Goal: Task Accomplishment & Management: Complete application form

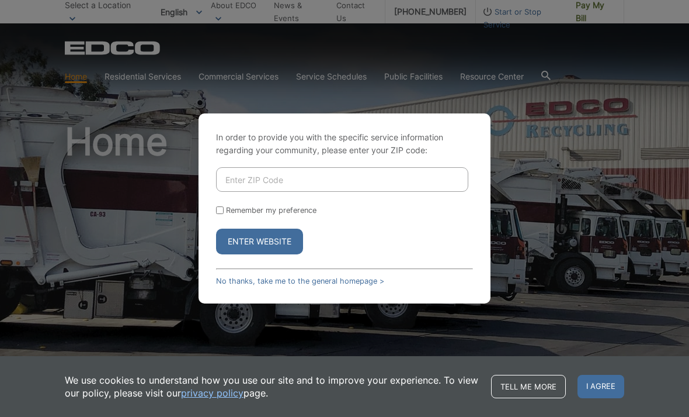
click at [288, 192] on input "Enter ZIP Code" at bounding box center [342, 179] width 252 height 25
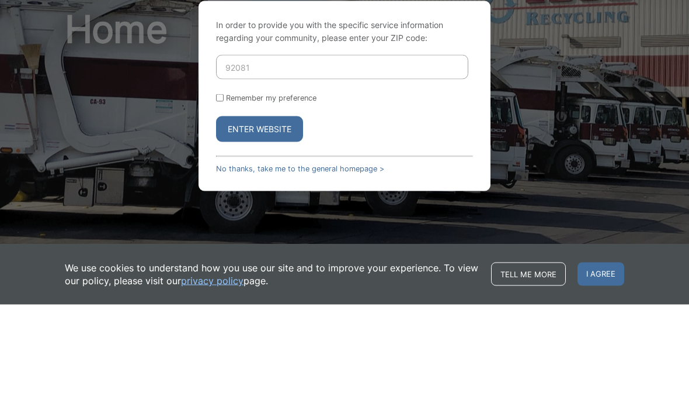
type input "92081"
click at [255, 228] on button "Enter Website" at bounding box center [259, 241] width 87 height 26
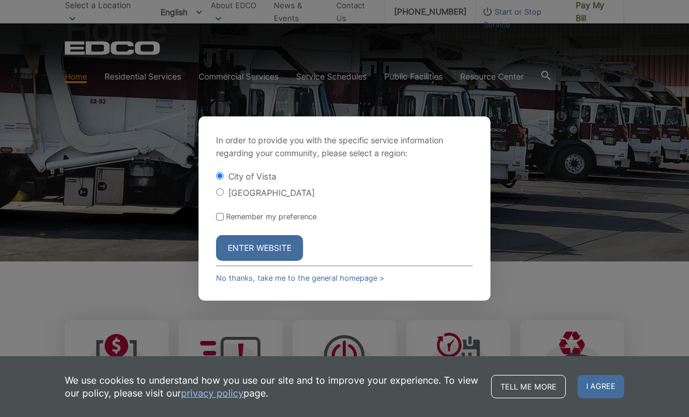
click at [310, 182] on div "City of Vista" at bounding box center [344, 176] width 257 height 12
click at [268, 261] on button "Enter Website" at bounding box center [259, 248] width 87 height 26
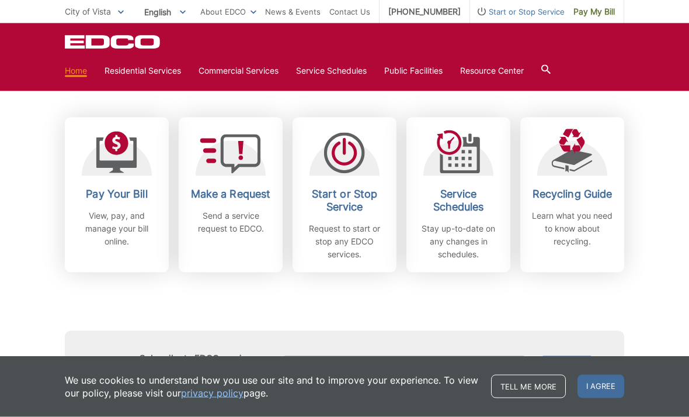
scroll to position [308, 0]
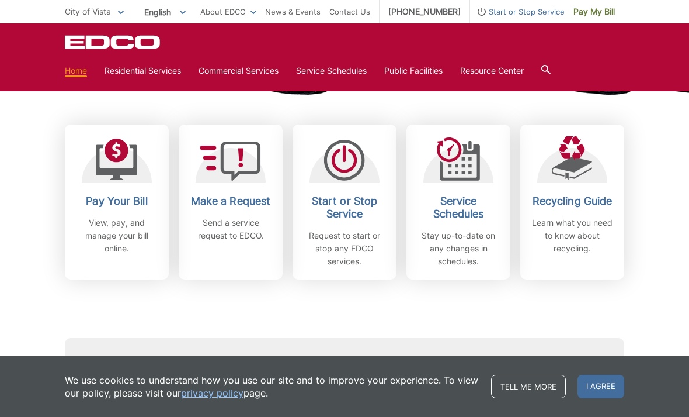
click at [242, 219] on p "Send a service request to EDCO." at bounding box center [231, 229] width 86 height 26
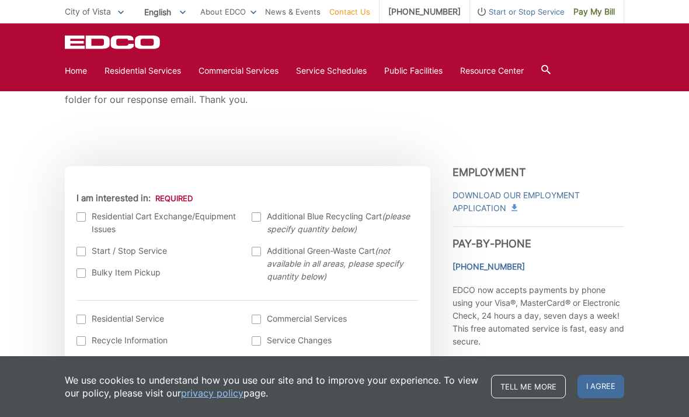
scroll to position [281, 0]
click at [86, 274] on label "Bulky Item Pickup" at bounding box center [159, 271] width 164 height 13
click at [0, 0] on input "Bulky Item Pickup" at bounding box center [0, 0] width 0 height 0
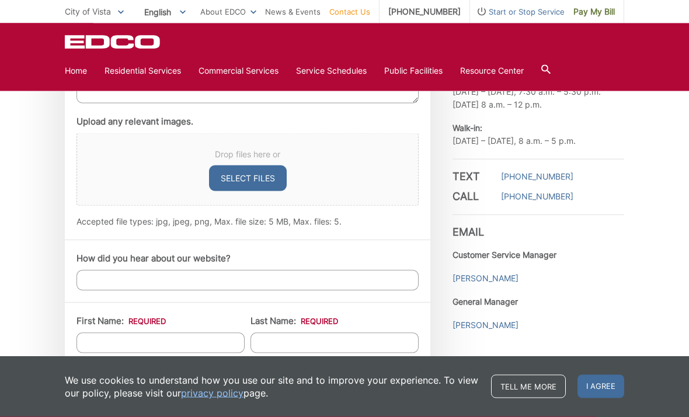
scroll to position [747, 0]
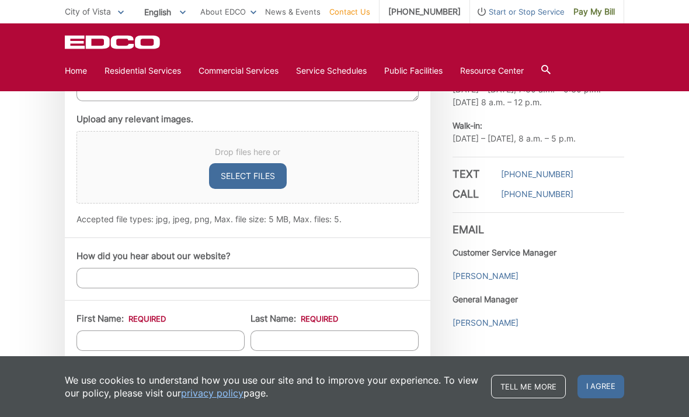
click at [190, 273] on input "How did you hear about our website?" at bounding box center [248, 278] width 342 height 20
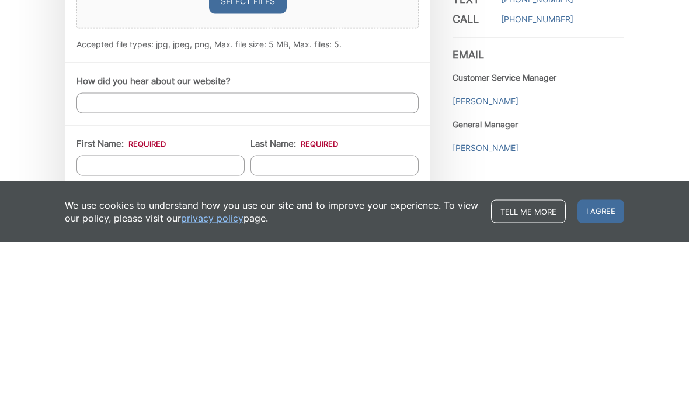
click at [219, 330] on input "First Name: *" at bounding box center [161, 340] width 168 height 20
type input "[PERSON_NAME]"
click at [283, 330] on input "Last Name: *" at bounding box center [335, 340] width 168 height 20
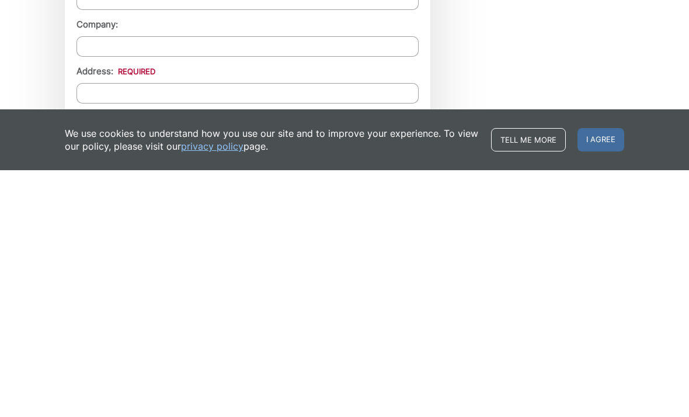
scroll to position [921, 0]
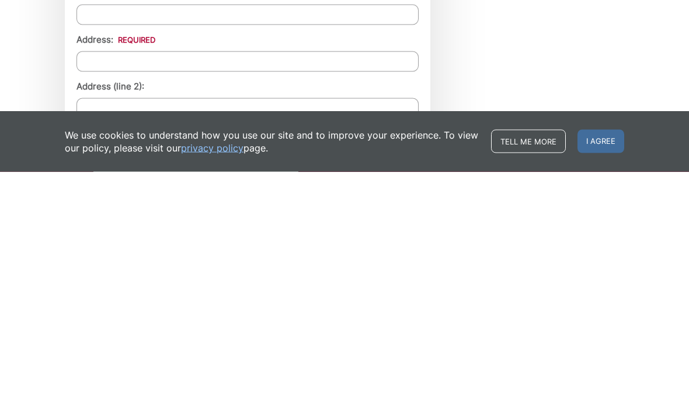
type input "Macabitas"
click at [174, 296] on input "Address: *" at bounding box center [248, 306] width 342 height 20
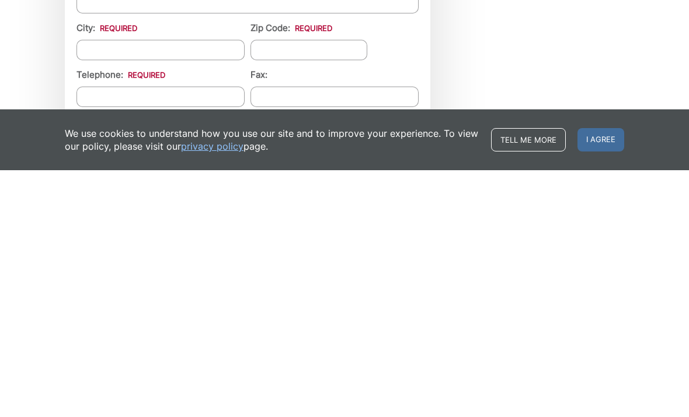
scroll to position [1027, 0]
type input "[STREET_ADDRESS]"
click at [139, 284] on input "City: *" at bounding box center [161, 294] width 168 height 20
type input "Vista"
click at [299, 284] on input "Zip Code: *" at bounding box center [309, 294] width 117 height 20
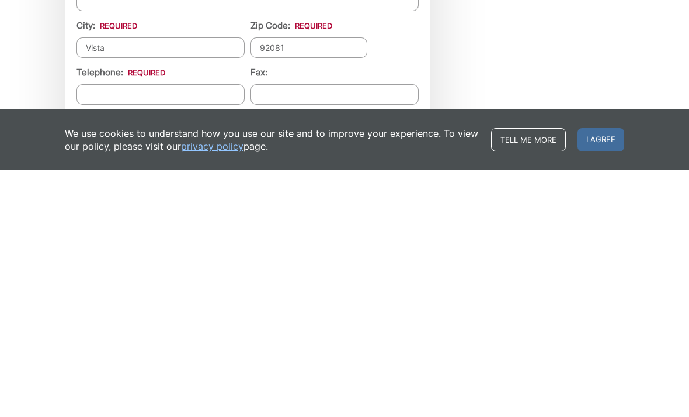
type input "92081"
click at [144, 331] on input "Telephone: *" at bounding box center [161, 341] width 168 height 20
type input "[PHONE_NUMBER]"
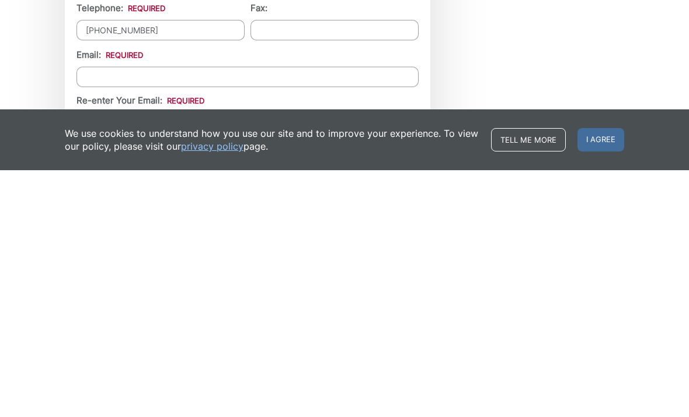
scroll to position [1092, 0]
click at [170, 313] on input "Email *" at bounding box center [248, 323] width 342 height 20
type input "[EMAIL_ADDRESS][DOMAIN_NAME]"
click at [147, 358] on input "Re-enter Your Email:" at bounding box center [248, 368] width 342 height 20
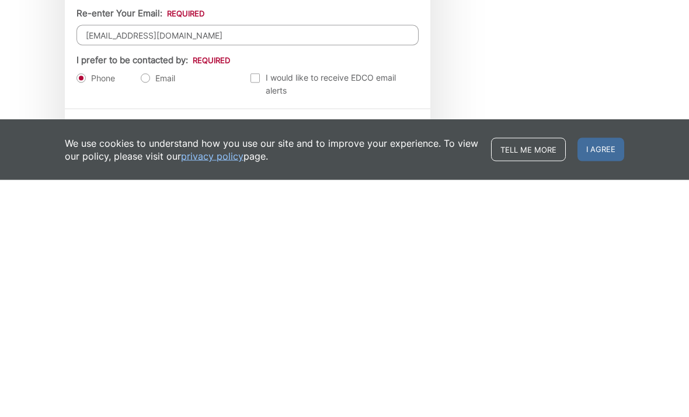
scroll to position [1191, 0]
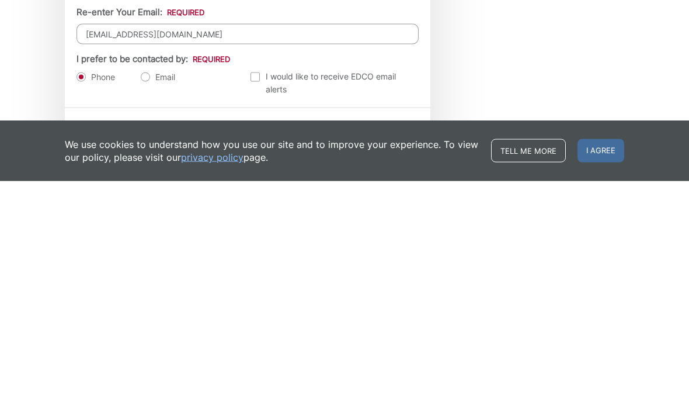
type input "[EMAIL_ADDRESS][DOMAIN_NAME]"
click at [145, 307] on label "Email" at bounding box center [158, 313] width 34 height 12
radio input "true"
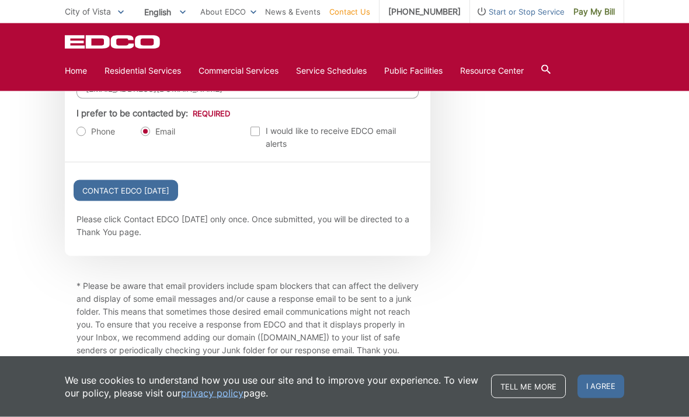
scroll to position [1372, 0]
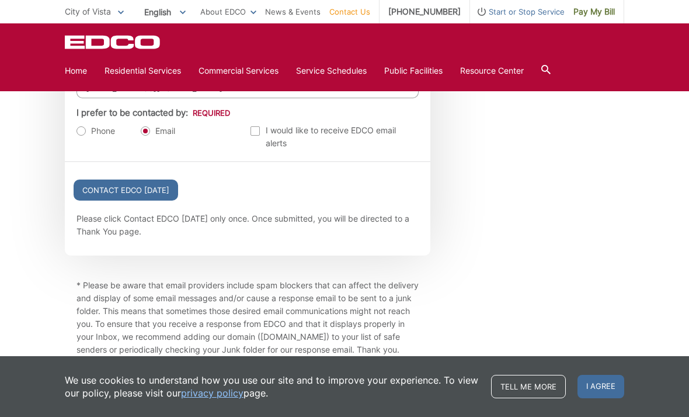
click at [127, 200] on input "Contact EDCO [DATE]" at bounding box center [126, 189] width 105 height 21
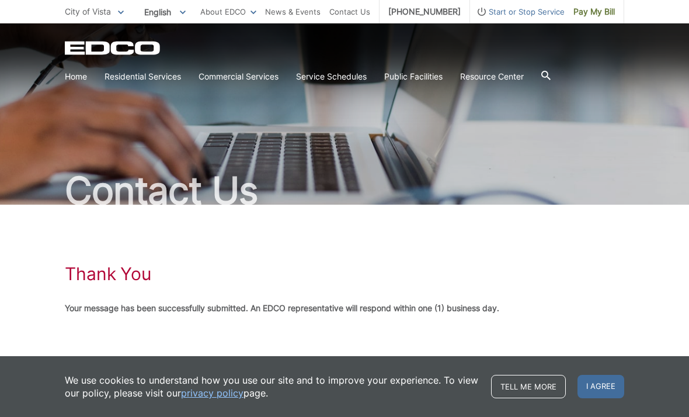
scroll to position [16, 0]
